Goal: Check status: Check status

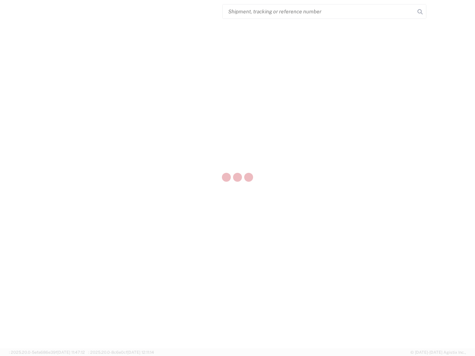
select select "US"
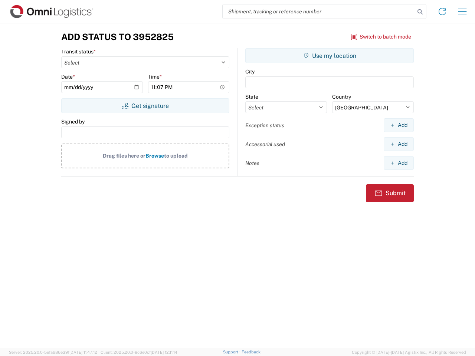
click at [319, 12] on input "search" at bounding box center [319, 11] width 192 height 14
click at [420, 12] on icon at bounding box center [420, 12] width 10 height 10
click at [443, 12] on icon at bounding box center [443, 12] width 12 height 12
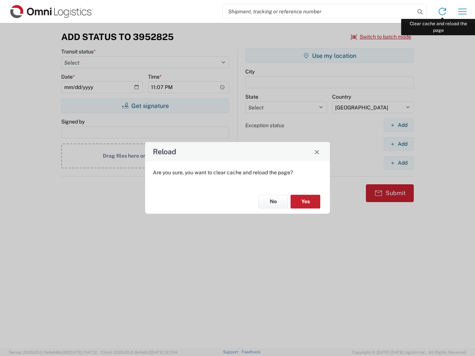
click at [463, 12] on div "Reload Are you sure, you want to clear cache and reload the page? No Yes" at bounding box center [237, 178] width 475 height 356
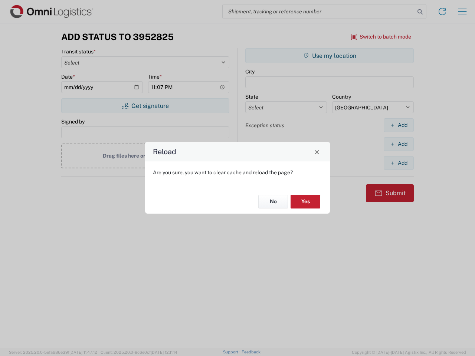
click at [381, 37] on div "Reload Are you sure, you want to clear cache and reload the page? No Yes" at bounding box center [237, 178] width 475 height 356
click at [145, 106] on div "Reload Are you sure, you want to clear cache and reload the page? No Yes" at bounding box center [237, 178] width 475 height 356
click at [330, 56] on div "Reload Are you sure, you want to clear cache and reload the page? No Yes" at bounding box center [237, 178] width 475 height 356
click at [399, 125] on div "Reload Are you sure, you want to clear cache and reload the page? No Yes" at bounding box center [237, 178] width 475 height 356
click at [399, 144] on div "Reload Are you sure, you want to clear cache and reload the page? No Yes" at bounding box center [237, 178] width 475 height 356
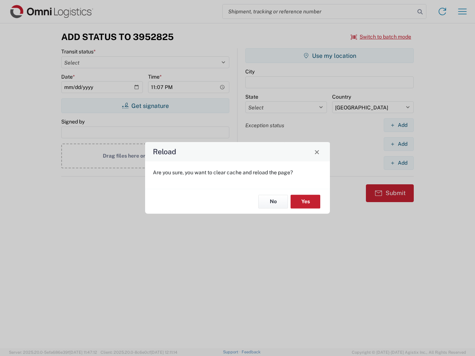
click at [399, 163] on div "Reload Are you sure, you want to clear cache and reload the page? No Yes" at bounding box center [237, 178] width 475 height 356
